Goal: Task Accomplishment & Management: Complete application form

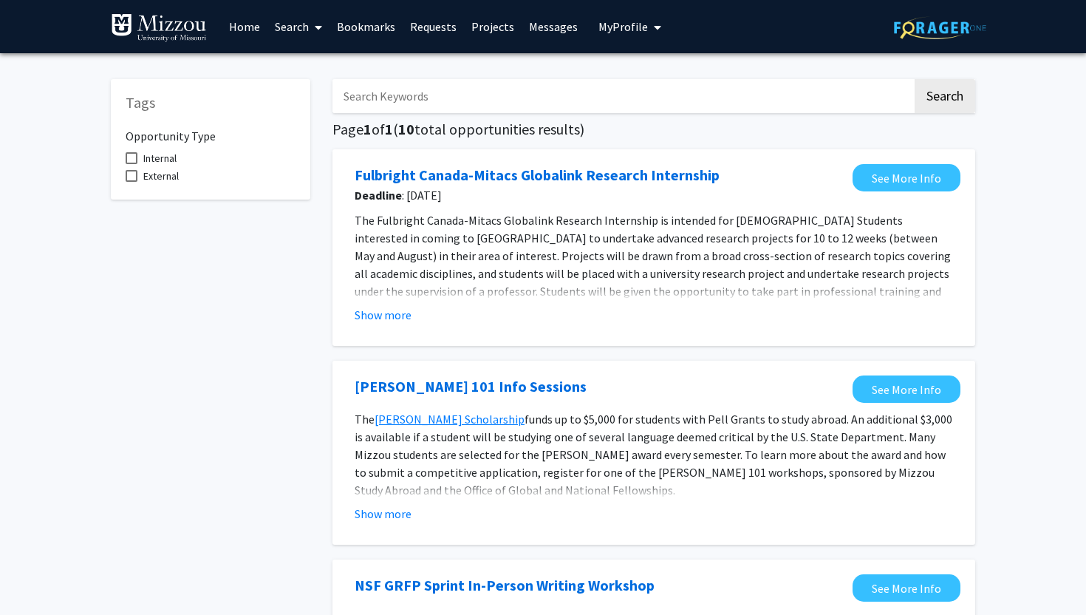
click at [235, 31] on link "Home" at bounding box center [245, 27] width 46 height 52
click at [301, 29] on link "Search" at bounding box center [298, 27] width 62 height 52
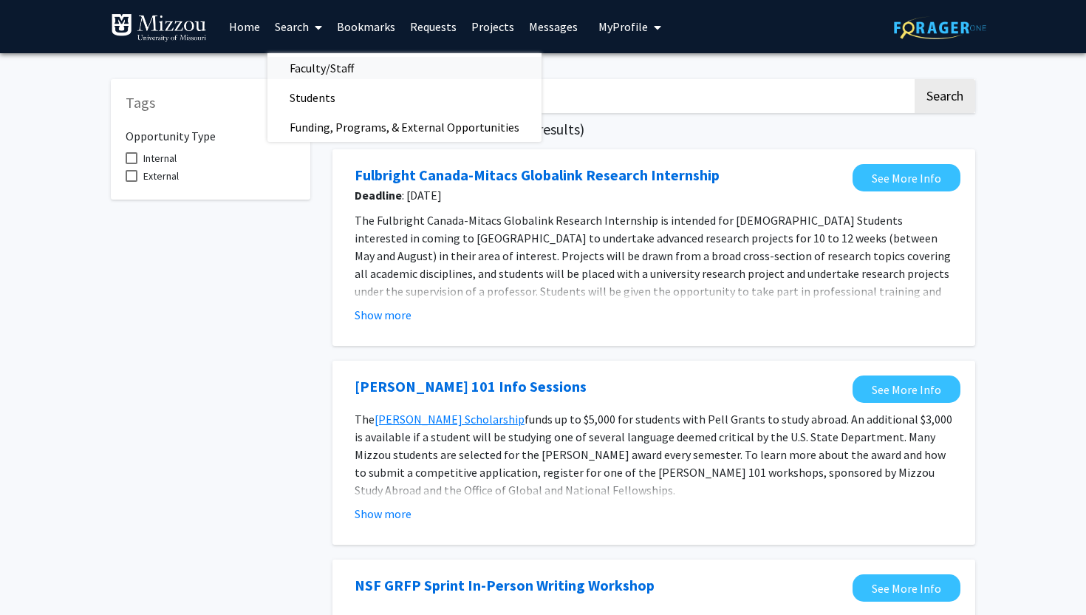
click at [330, 61] on span "Faculty/Staff" at bounding box center [321, 68] width 109 height 30
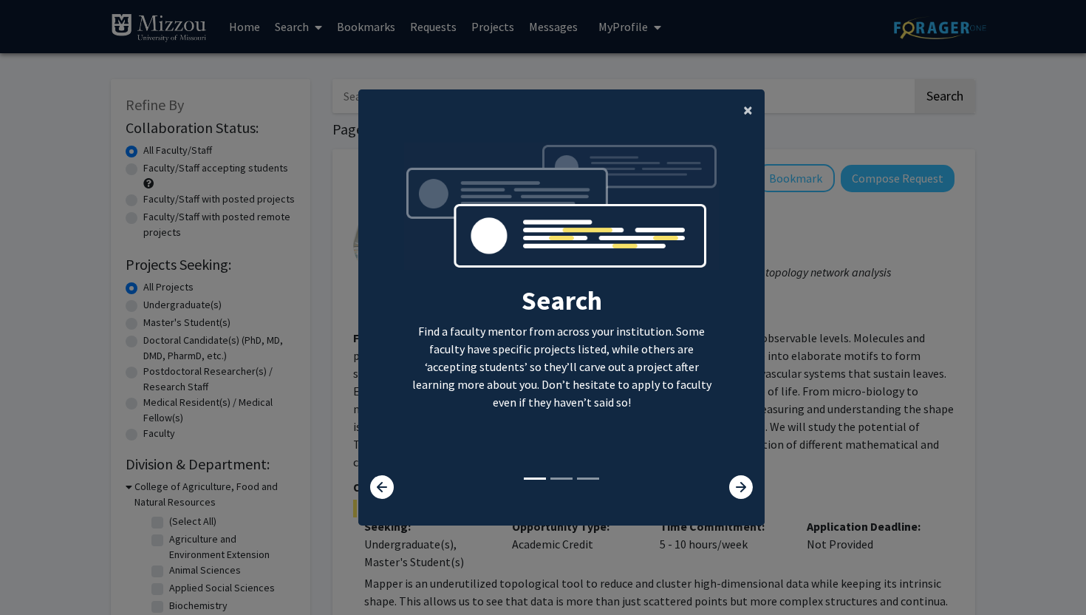
click at [752, 107] on span "×" at bounding box center [748, 109] width 10 height 23
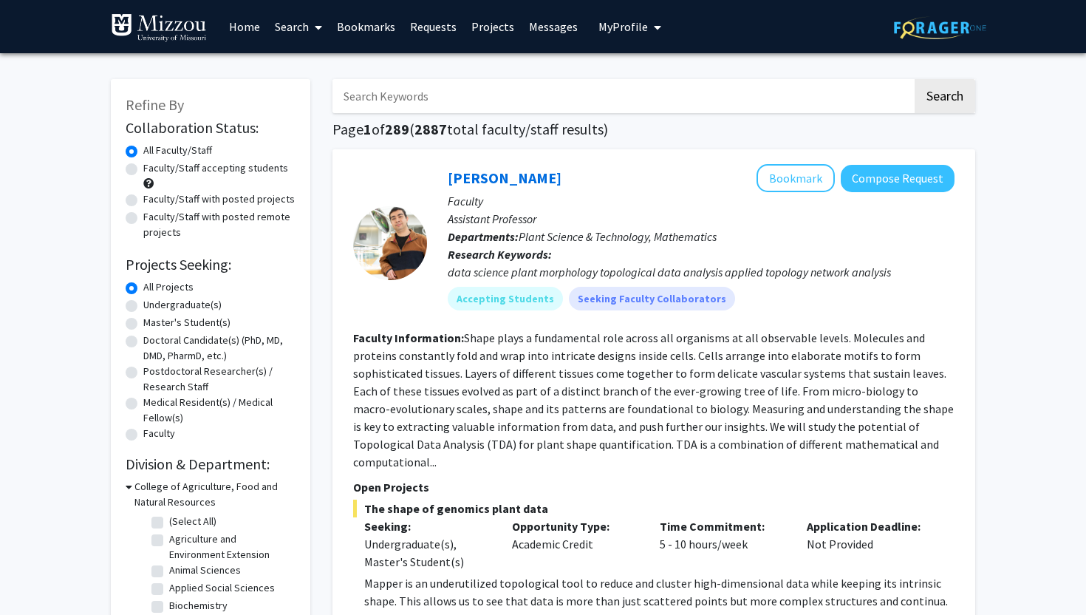
click at [189, 306] on label "Undergraduate(s)" at bounding box center [182, 305] width 78 height 16
click at [153, 306] on input "Undergraduate(s)" at bounding box center [148, 302] width 10 height 10
radio input "true"
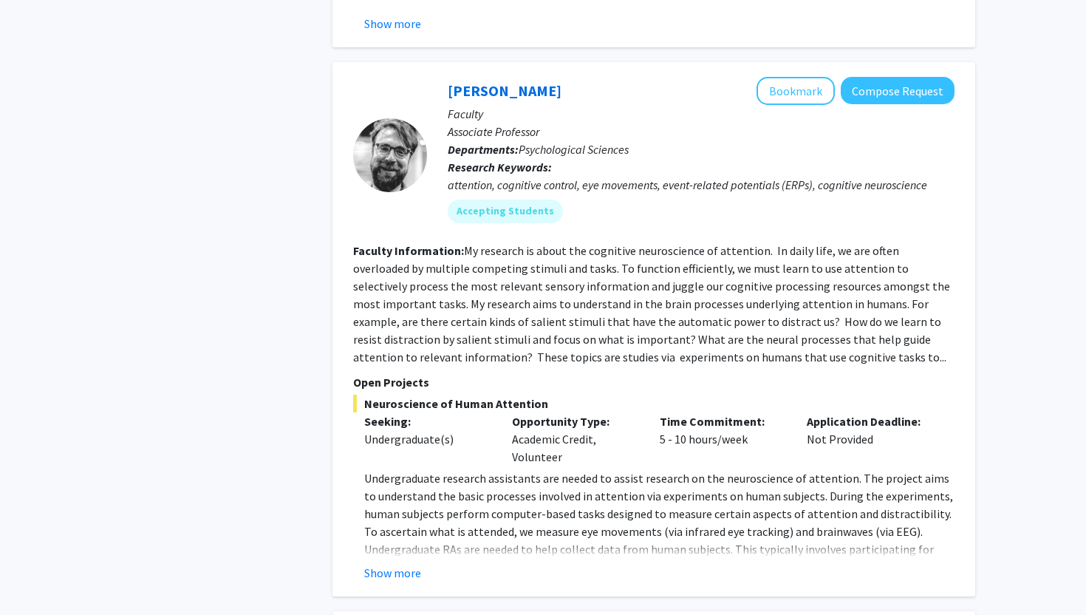
scroll to position [2560, 0]
click at [390, 563] on button "Show more" at bounding box center [392, 572] width 57 height 18
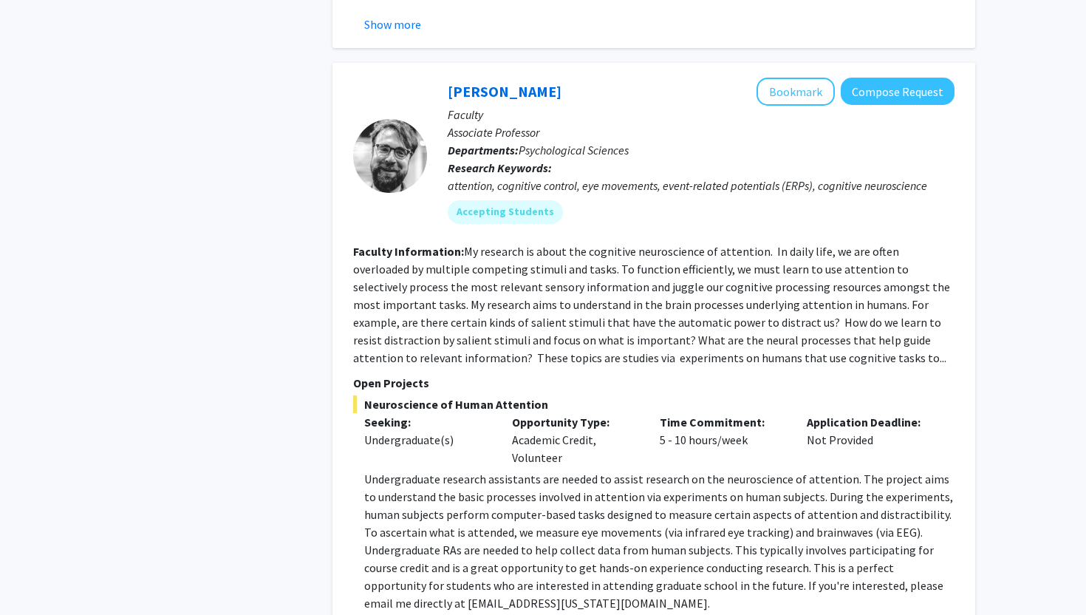
scroll to position [2522, 0]
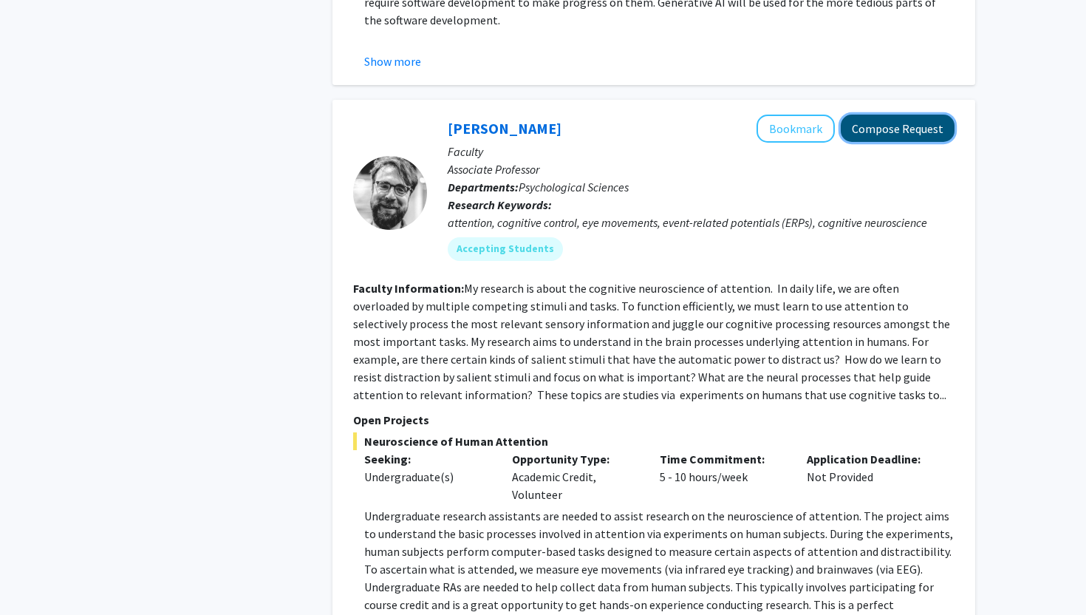
click at [886, 120] on button "Compose Request" at bounding box center [898, 127] width 114 height 27
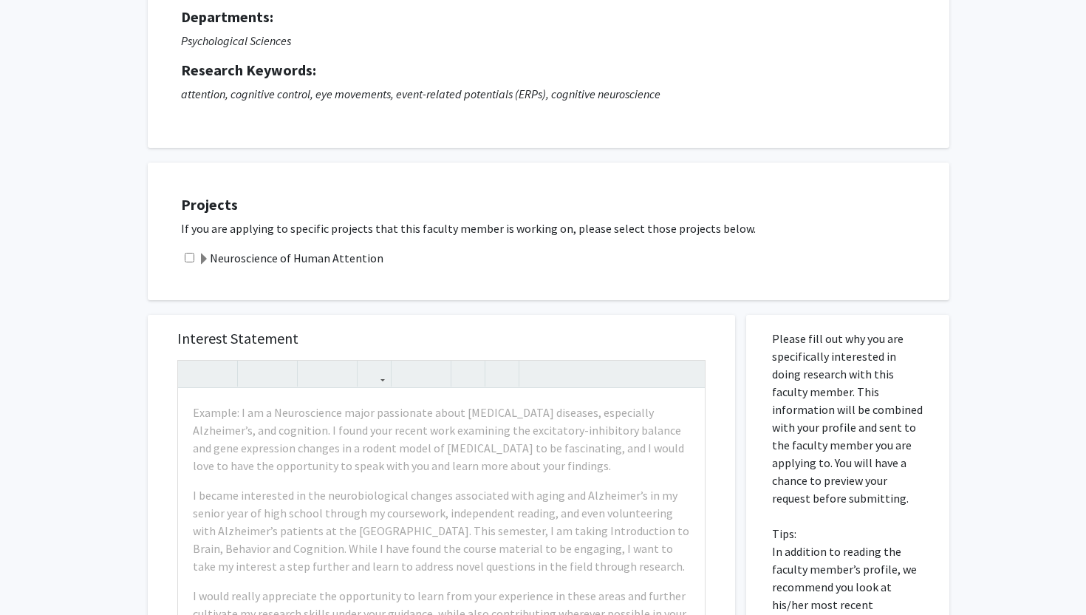
scroll to position [147, 0]
click at [297, 263] on label "Neuroscience of Human Attention" at bounding box center [290, 259] width 185 height 18
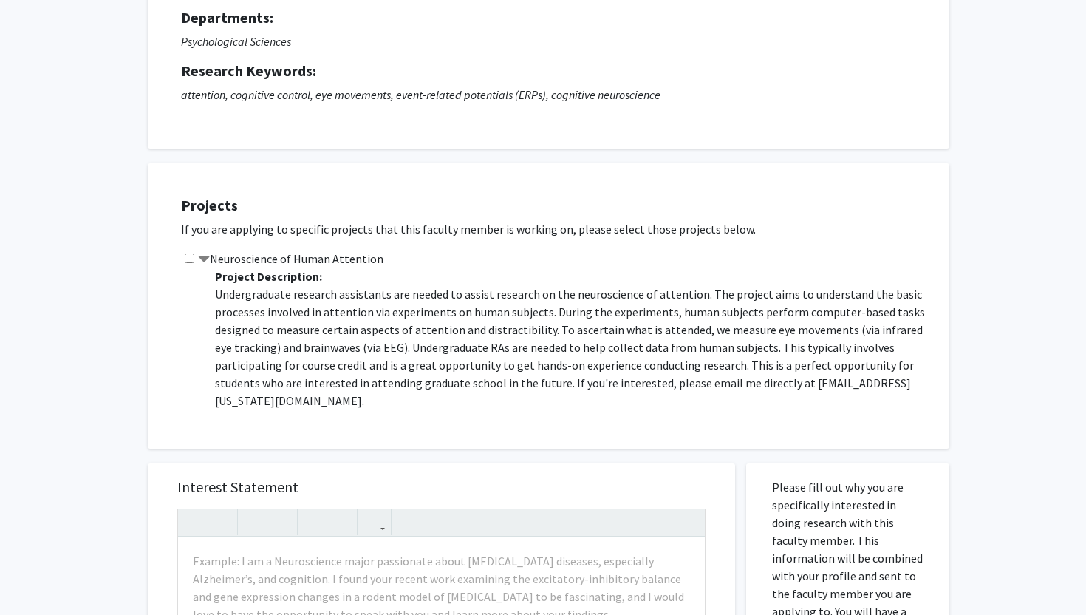
click at [189, 254] on input "checkbox" at bounding box center [190, 258] width 10 height 10
checkbox input "true"
click at [223, 255] on label "Neuroscience of Human Attention" at bounding box center [290, 259] width 185 height 18
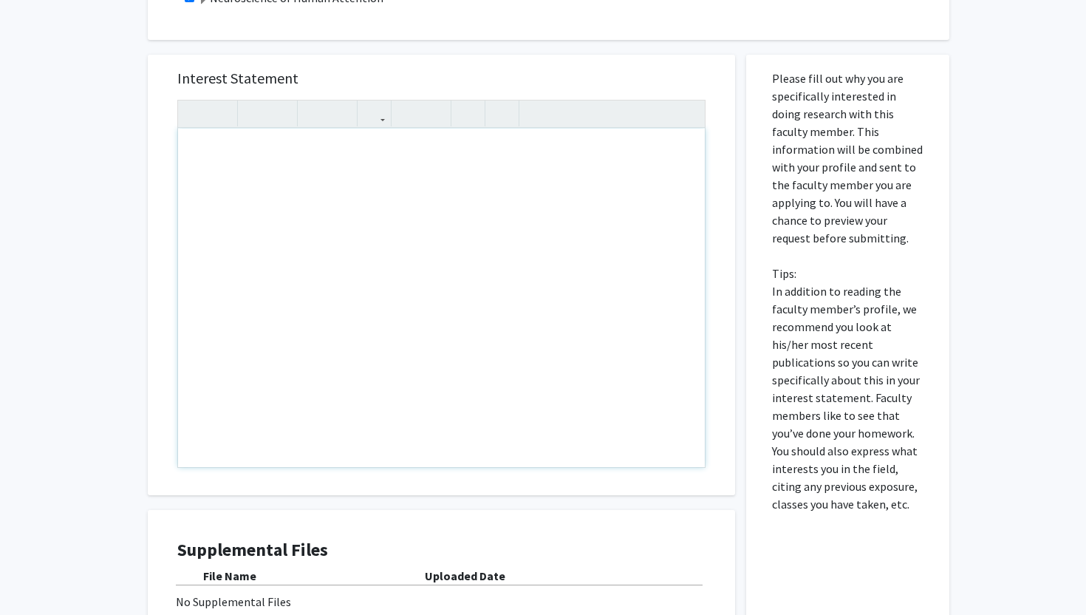
scroll to position [352, 0]
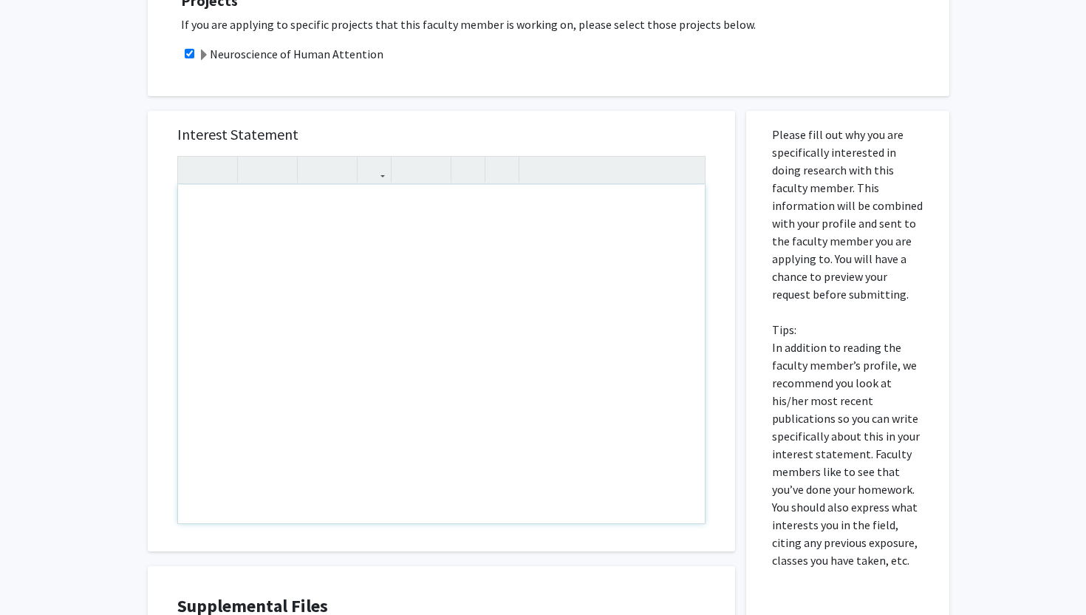
click at [80, 281] on div "All Requests Request for [PERSON_NAME] Request for [PERSON_NAME] Departments: P…" at bounding box center [543, 249] width 1086 height 1095
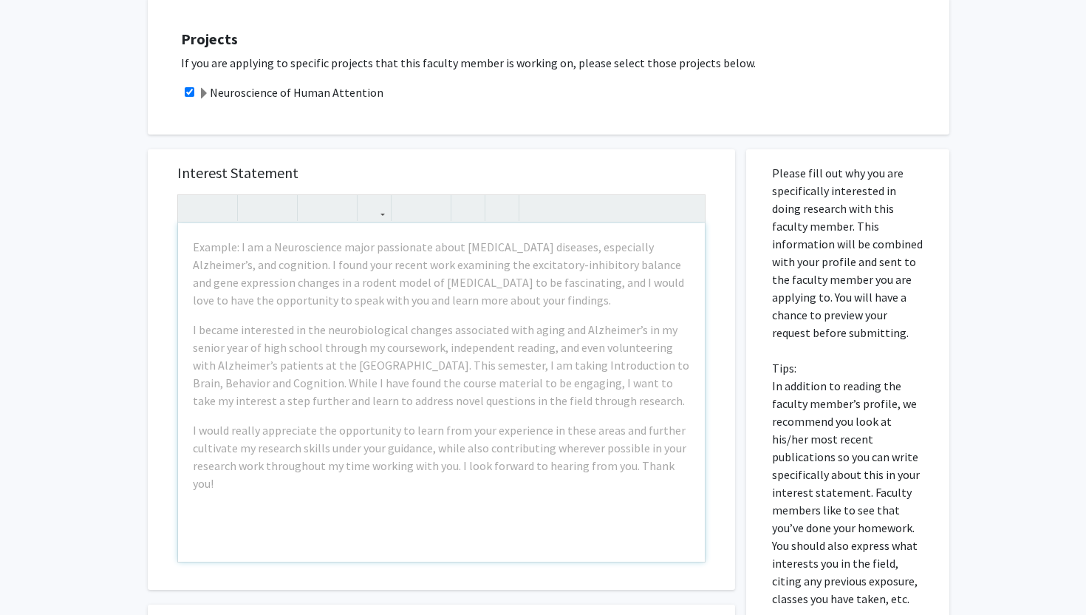
scroll to position [315, 0]
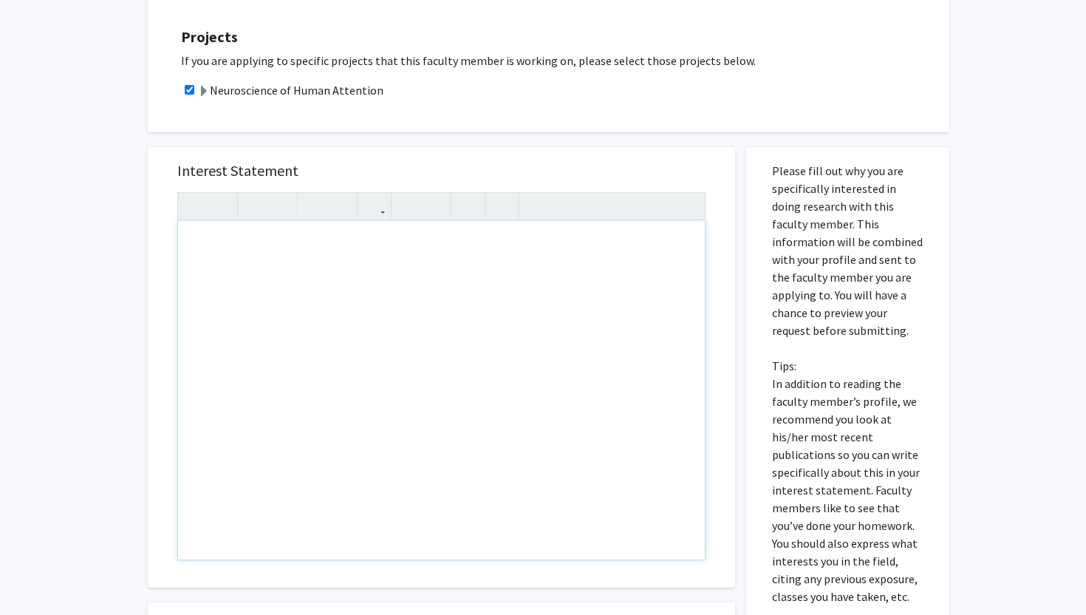
click at [262, 274] on div "Note to users with screen readers: Please press Alt+0 or Option+0 to deactivate…" at bounding box center [441, 390] width 527 height 338
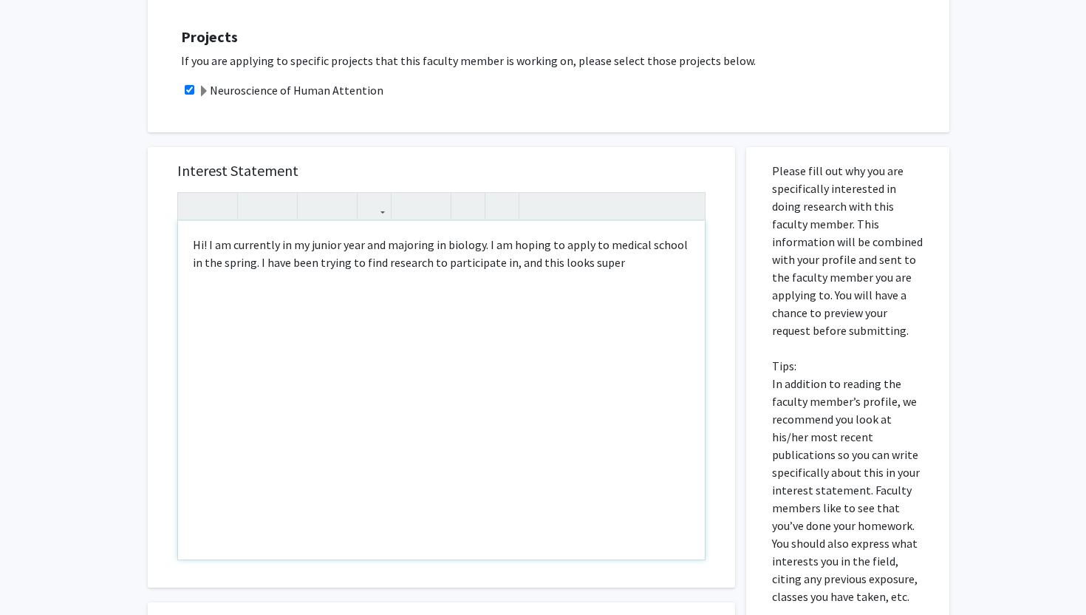
type textarea "Hi! I am currently in my junior year and majoring in biology. I am hoping to ap…"
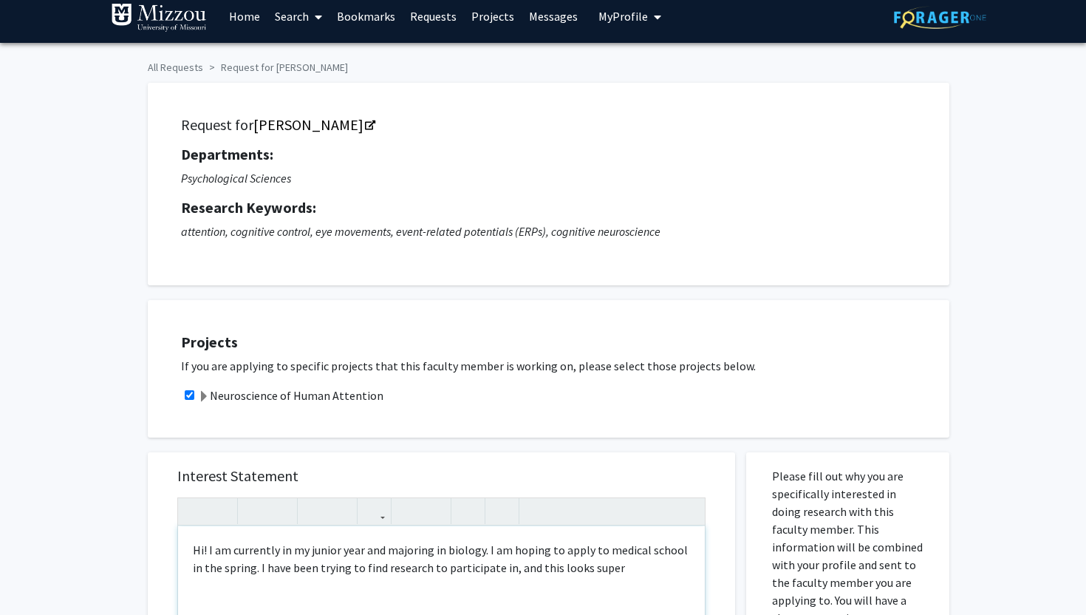
scroll to position [0, 0]
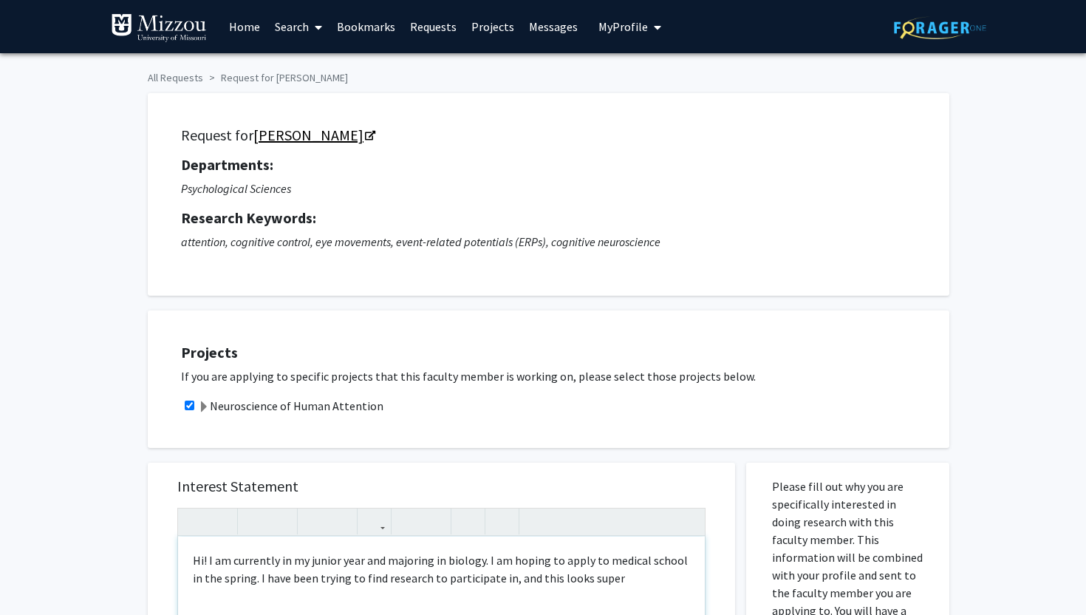
click at [374, 134] on icon "Opens in a new tab" at bounding box center [370, 136] width 10 height 10
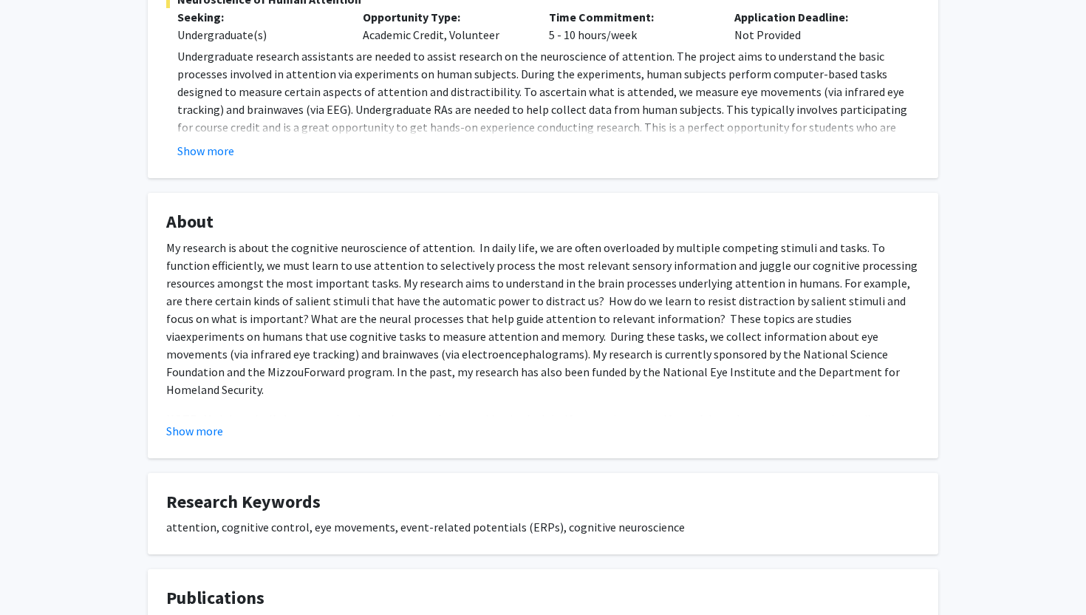
scroll to position [324, 0]
click at [185, 430] on button "Show more" at bounding box center [194, 430] width 57 height 18
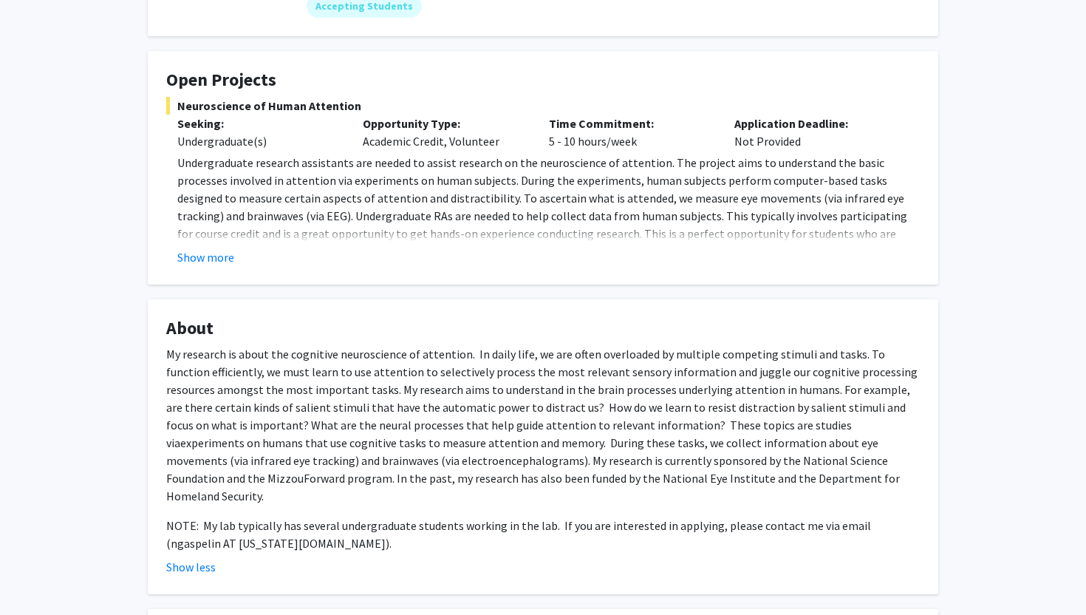
scroll to position [216, 0]
click at [223, 260] on button "Show more" at bounding box center [205, 259] width 57 height 18
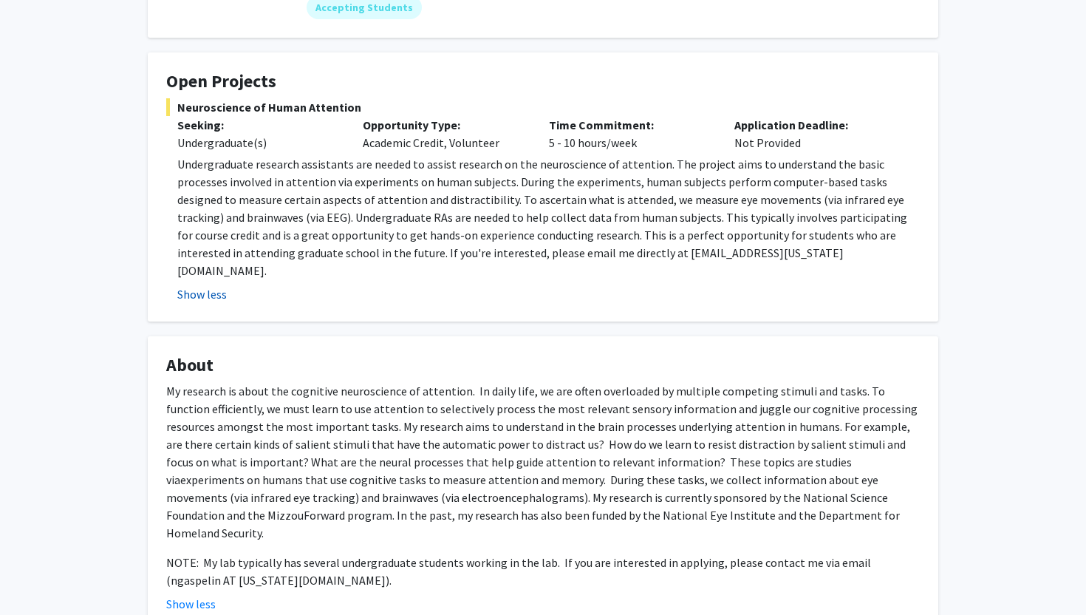
click at [221, 285] on button "Show less" at bounding box center [201, 294] width 49 height 18
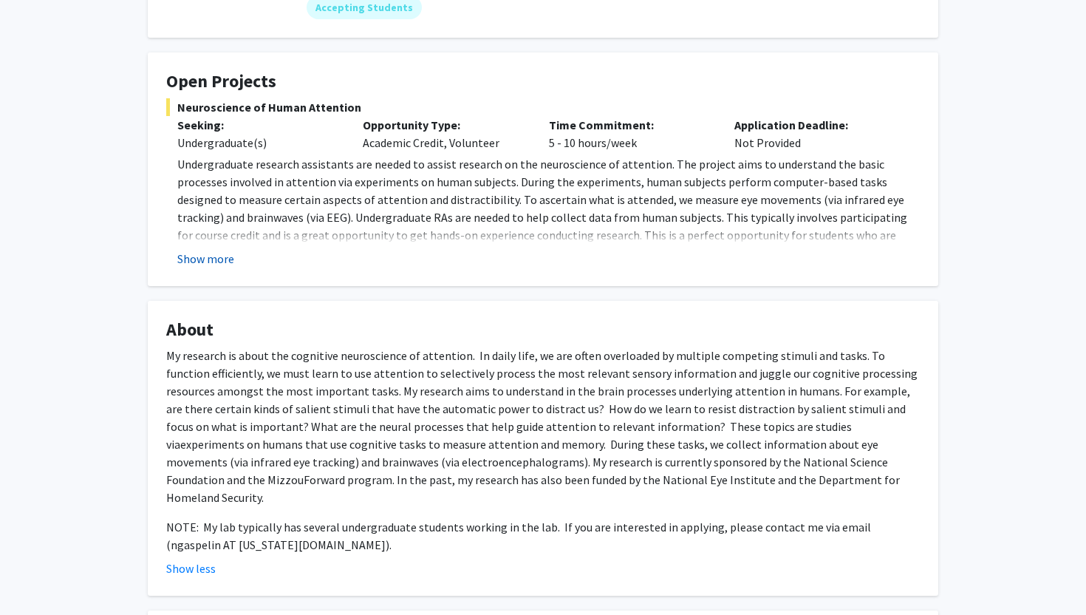
click at [213, 261] on button "Show more" at bounding box center [205, 259] width 57 height 18
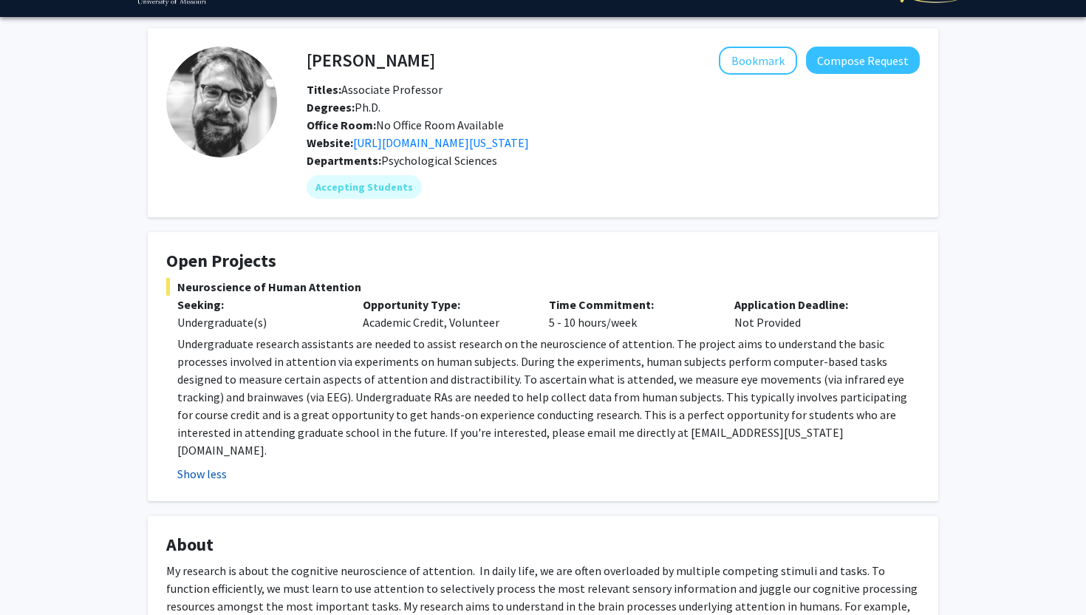
scroll to position [35, 0]
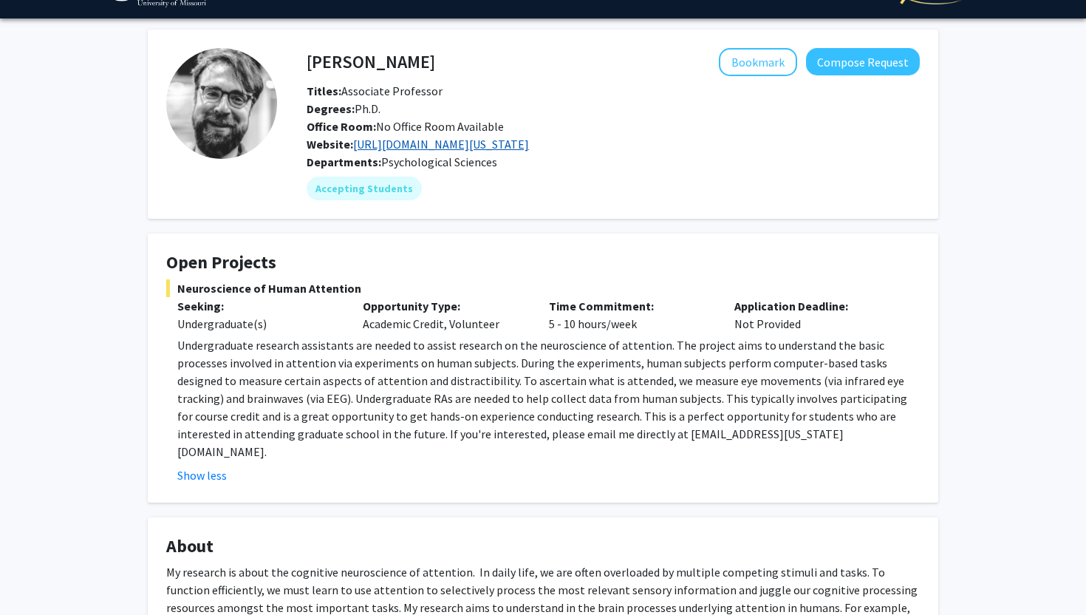
click at [407, 149] on link "[URL][DOMAIN_NAME][US_STATE]" at bounding box center [441, 144] width 176 height 15
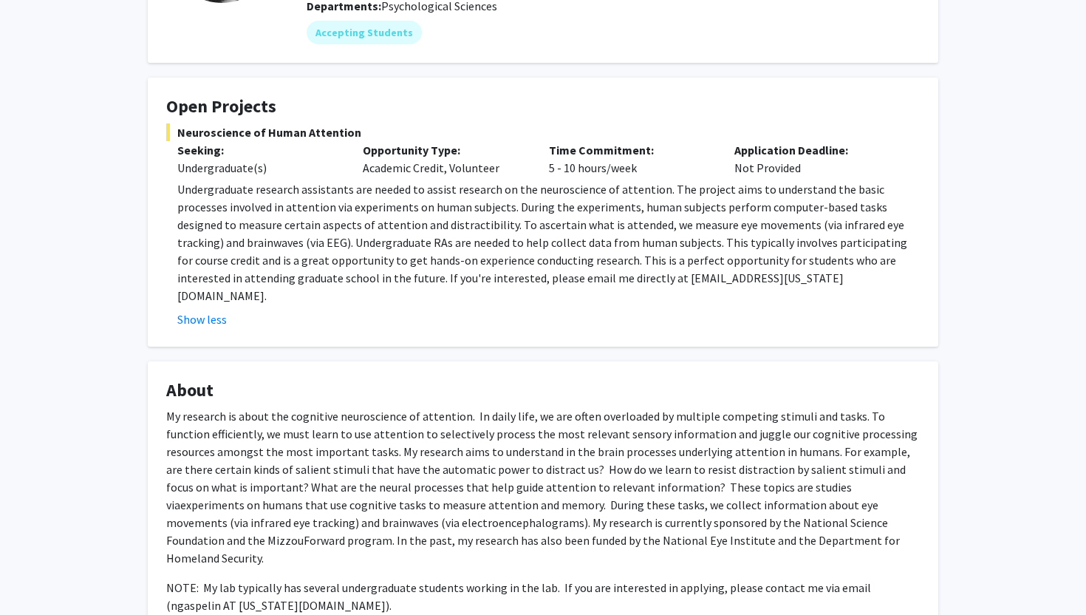
scroll to position [0, 0]
